Goal: Task Accomplishment & Management: Use online tool/utility

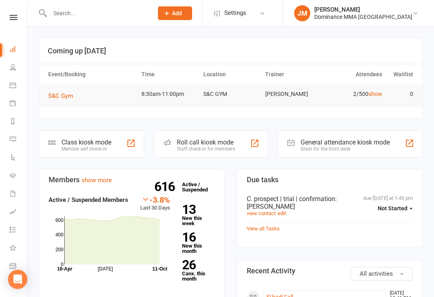
click at [116, 13] on input "text" at bounding box center [97, 13] width 100 height 11
click at [23, 82] on link "Calendar" at bounding box center [19, 86] width 18 height 18
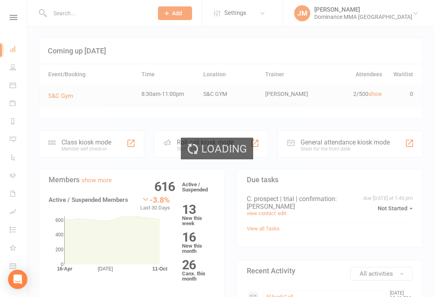
click at [22, 52] on div "Loading" at bounding box center [217, 148] width 434 height 297
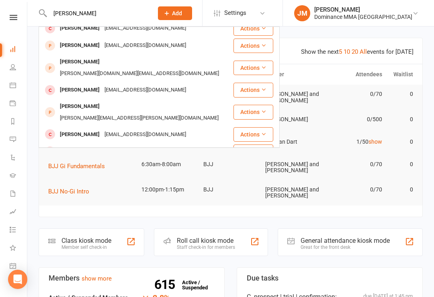
scroll to position [74, 0]
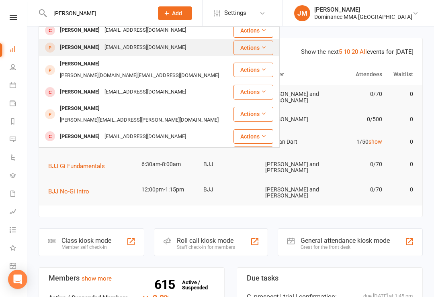
type input "Gibson"
click at [143, 46] on div "mikbubrose@gmail.com" at bounding box center [145, 48] width 86 height 12
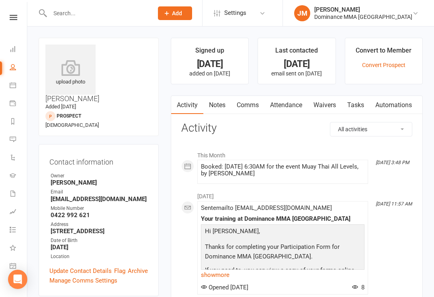
click at [317, 106] on link "Waivers" at bounding box center [325, 105] width 34 height 18
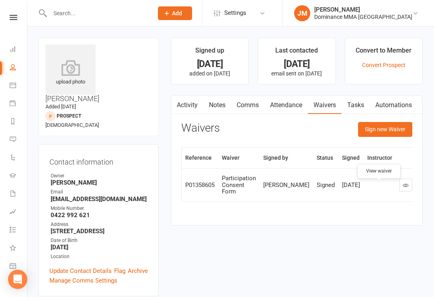
click at [399, 184] on link at bounding box center [405, 185] width 13 height 13
click at [222, 106] on link "Notes" at bounding box center [217, 105] width 28 height 18
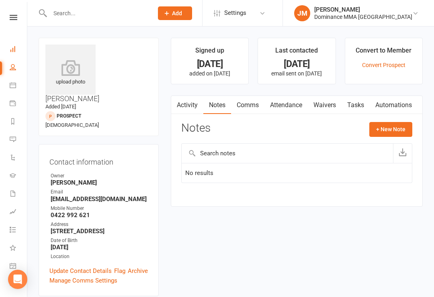
click at [27, 43] on link "Dashboard" at bounding box center [19, 50] width 18 height 18
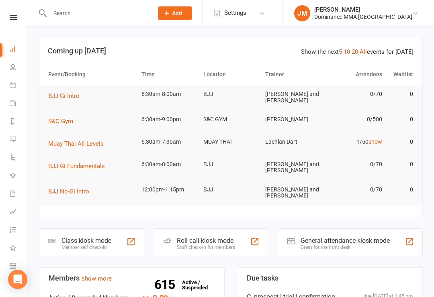
click at [94, 245] on div "Member self check-in" at bounding box center [86, 248] width 50 height 6
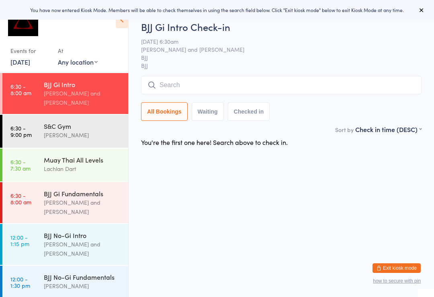
click at [186, 82] on input "search" at bounding box center [281, 85] width 280 height 18
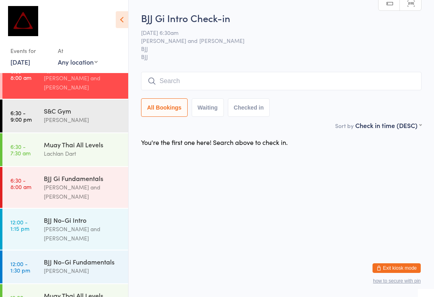
scroll to position [15, 0]
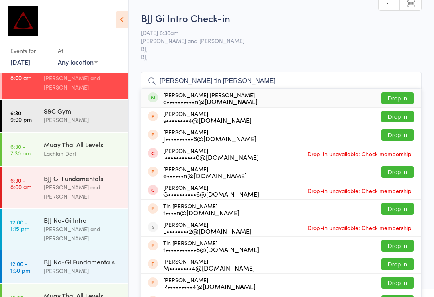
type input "Lee tin shue"
click at [406, 99] on button "Drop in" at bounding box center [397, 98] width 32 height 12
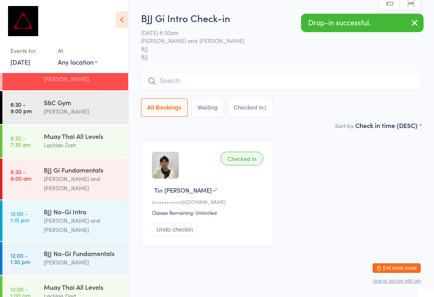
scroll to position [33, 0]
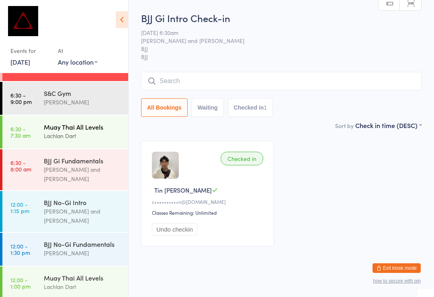
click at [90, 131] on div "Lachlan Dart" at bounding box center [83, 135] width 78 height 9
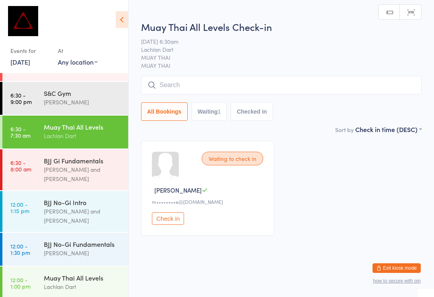
click at [243, 86] on input "search" at bounding box center [281, 85] width 280 height 18
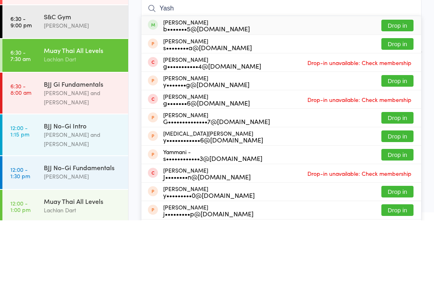
type input "Yash"
click at [406, 96] on button "Drop in" at bounding box center [397, 102] width 32 height 12
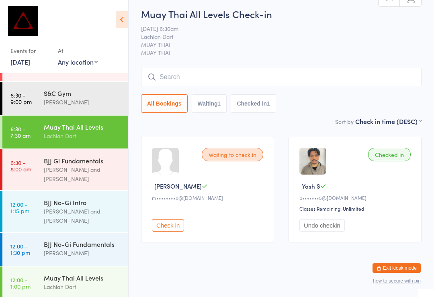
click at [201, 84] on input "search" at bounding box center [281, 77] width 280 height 18
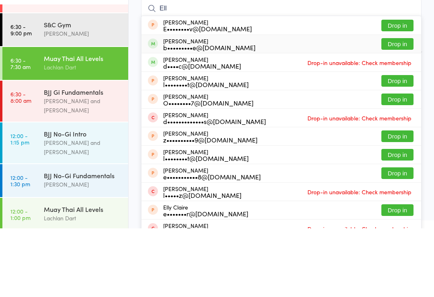
type input "Ell"
click at [328, 104] on div "Ellie Brudenell b•••••••••e@gmail.com Drop in" at bounding box center [281, 113] width 280 height 18
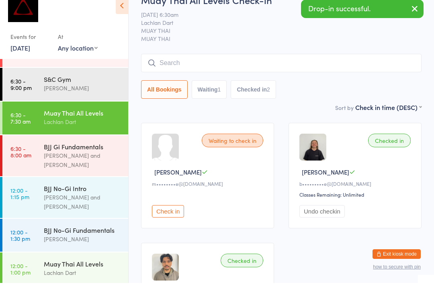
scroll to position [18, 0]
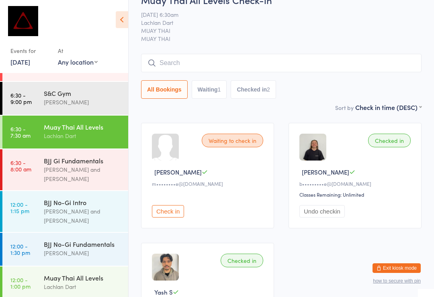
click at [409, 268] on button "Exit kiosk mode" at bounding box center [396, 269] width 48 height 10
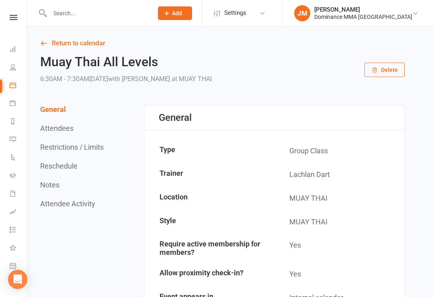
click at [110, 16] on input "text" at bounding box center [97, 13] width 100 height 11
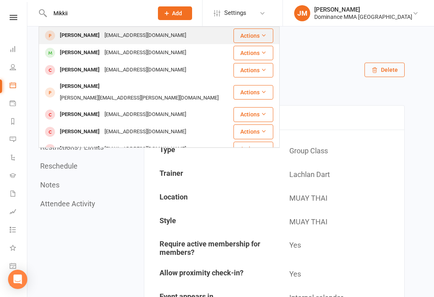
type input "Mikkii"
click at [138, 39] on div "[EMAIL_ADDRESS][DOMAIN_NAME]" at bounding box center [145, 36] width 86 height 12
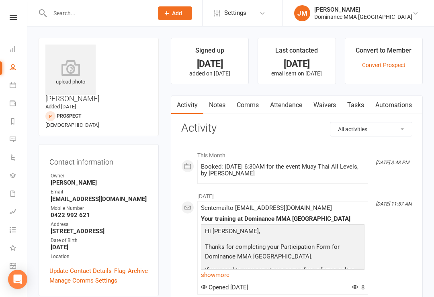
click at [332, 107] on link "Waivers" at bounding box center [325, 105] width 34 height 18
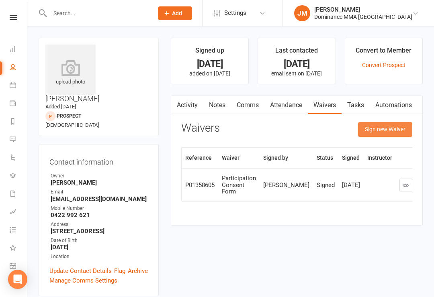
click at [390, 131] on button "Sign new Waiver" at bounding box center [385, 129] width 54 height 14
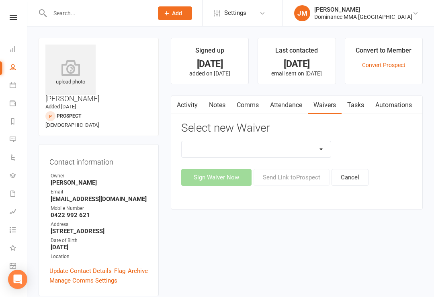
click at [327, 141] on select "Member | Cancellation | Adults Member | Injury Report Form (FOH staff use only)…" at bounding box center [256, 149] width 149 height 16
select select "12828"
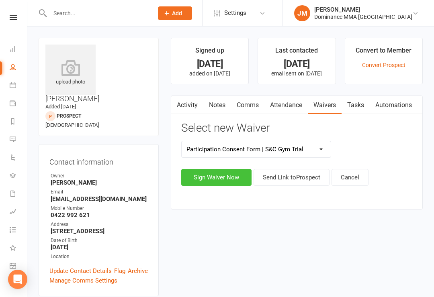
click at [226, 173] on button "Sign Waiver Now" at bounding box center [216, 177] width 70 height 17
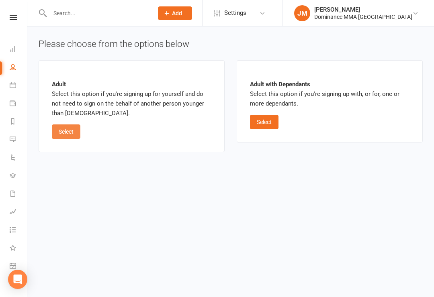
click at [71, 137] on button "Select" at bounding box center [66, 132] width 29 height 14
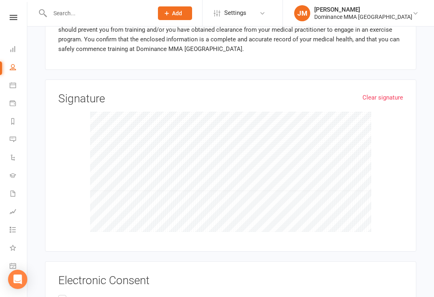
scroll to position [773, 0]
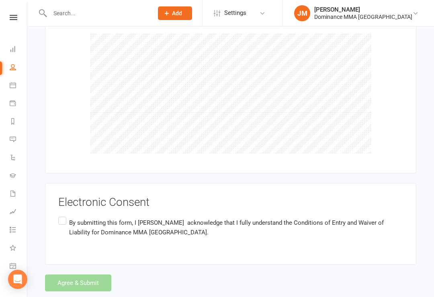
click at [67, 215] on label "By submitting this form, I Mikkii Gibson acknowledge that I fully understand th…" at bounding box center [230, 227] width 345 height 25
click at [63, 215] on input "By submitting this form, I Mikkii Gibson acknowledge that I fully understand th…" at bounding box center [60, 215] width 5 height 0
click at [86, 275] on button "Agree & Submit" at bounding box center [78, 283] width 66 height 17
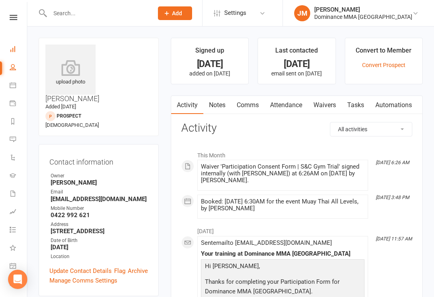
click at [16, 48] on link "Dashboard" at bounding box center [19, 50] width 18 height 18
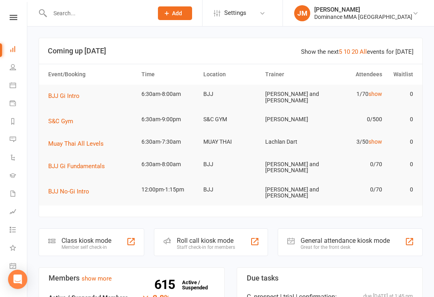
click at [102, 242] on div "Class kiosk mode" at bounding box center [86, 241] width 50 height 8
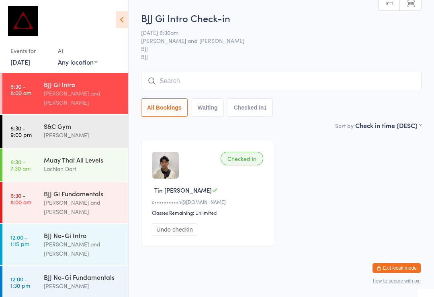
click at [51, 92] on div "[PERSON_NAME] and [PERSON_NAME]" at bounding box center [83, 98] width 78 height 18
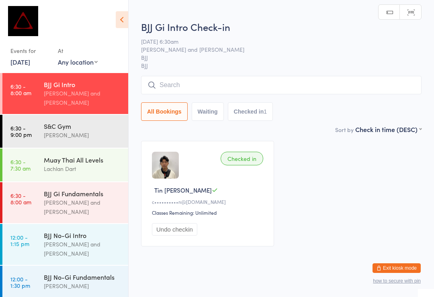
click at [184, 93] on input "search" at bounding box center [281, 85] width 280 height 18
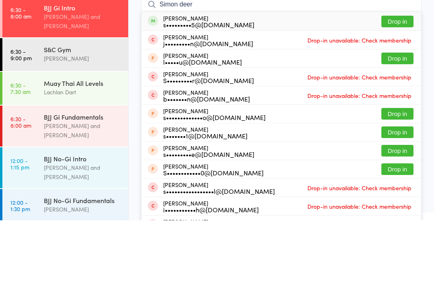
type input "Simon deer"
click at [396, 92] on button "Drop in" at bounding box center [397, 98] width 32 height 12
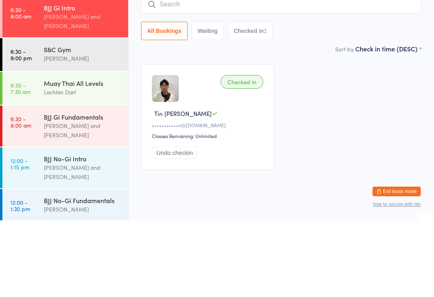
scroll to position [15, 0]
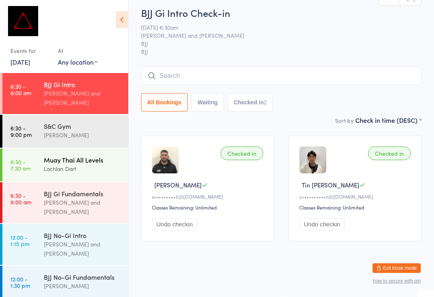
click at [76, 164] on div "Lachlan Dart" at bounding box center [83, 168] width 78 height 9
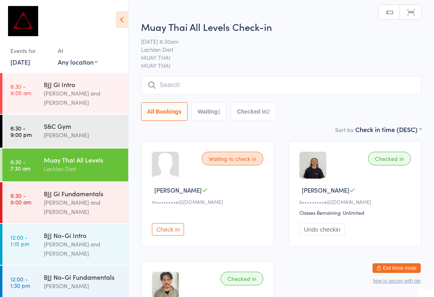
click at [230, 86] on input "search" at bounding box center [281, 85] width 280 height 18
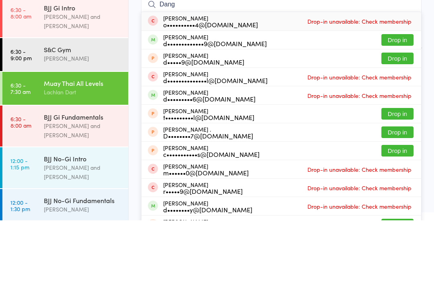
type input "Dang"
click at [399, 111] on button "Drop in" at bounding box center [397, 117] width 32 height 12
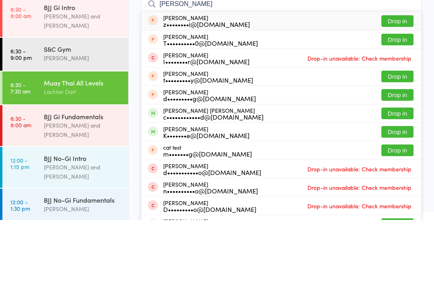
type input "Ted"
click at [402, 185] on button "Drop in" at bounding box center [397, 191] width 32 height 12
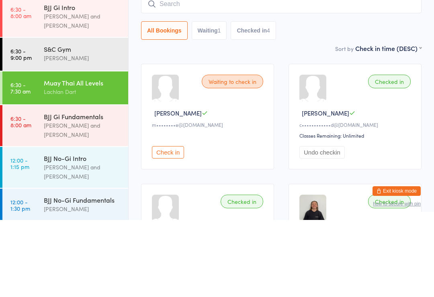
scroll to position [77, 0]
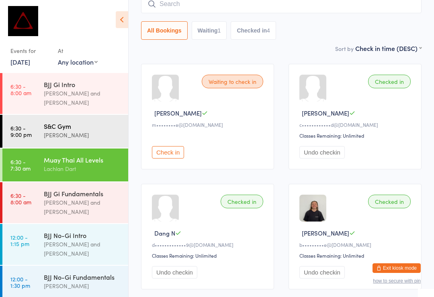
click at [55, 115] on div "S&C Gym David Hart" at bounding box center [86, 131] width 84 height 32
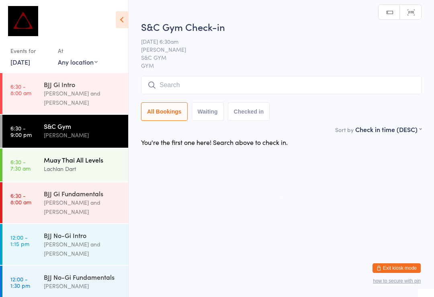
click at [63, 164] on div "Lachlan Dart" at bounding box center [83, 168] width 78 height 9
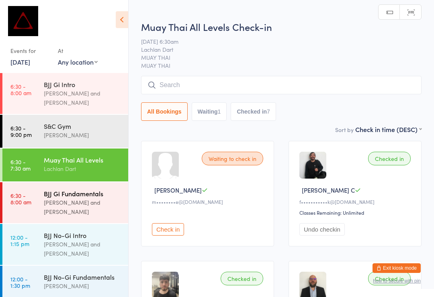
click at [63, 190] on div "BJJ Gi Fundamentals" at bounding box center [83, 193] width 78 height 9
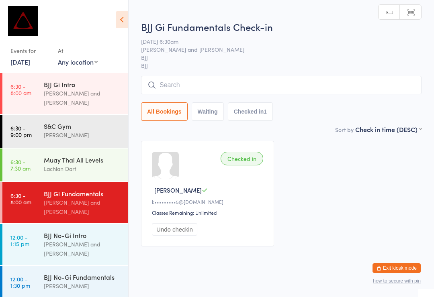
click at [185, 88] on input "search" at bounding box center [281, 85] width 280 height 18
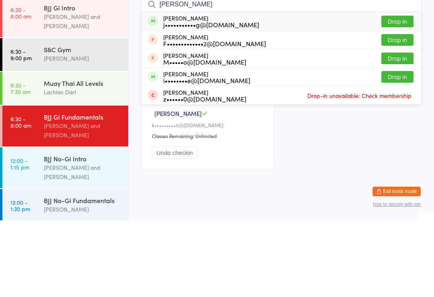
type input "Irv"
click at [390, 92] on button "Drop in" at bounding box center [397, 98] width 32 height 12
